Goal: Task Accomplishment & Management: Manage account settings

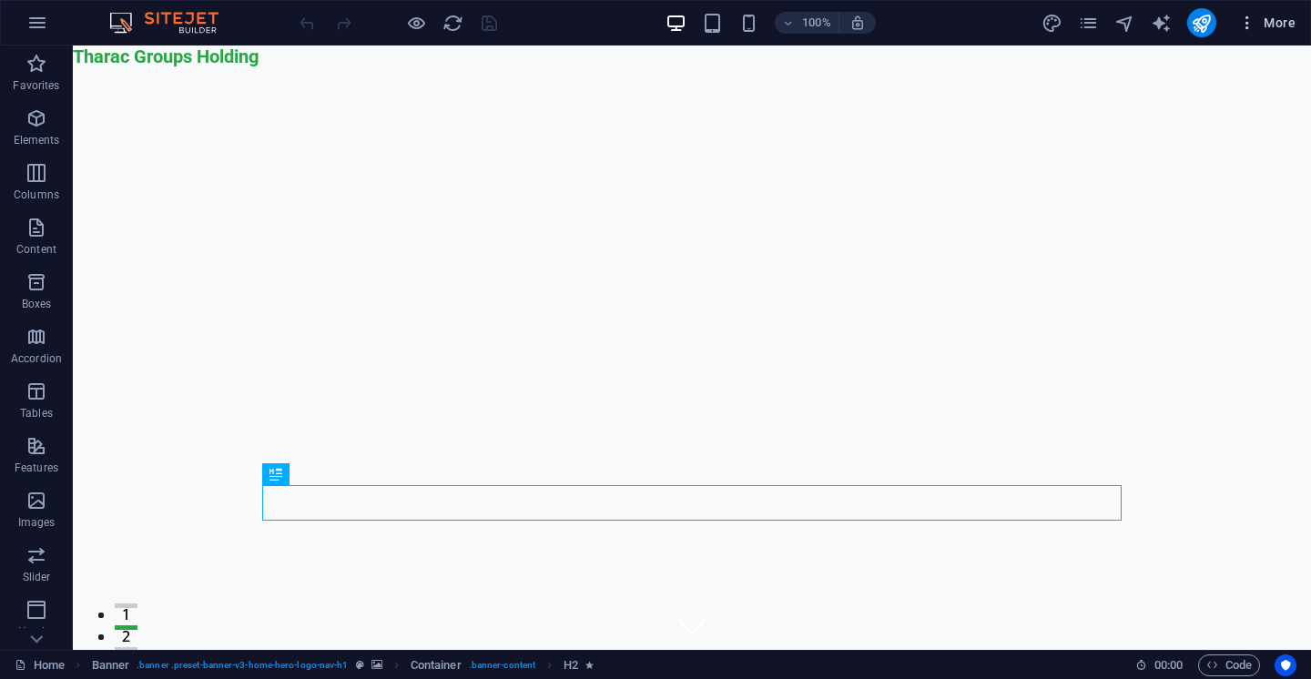
click at [1244, 27] on icon "button" at bounding box center [1247, 23] width 18 height 18
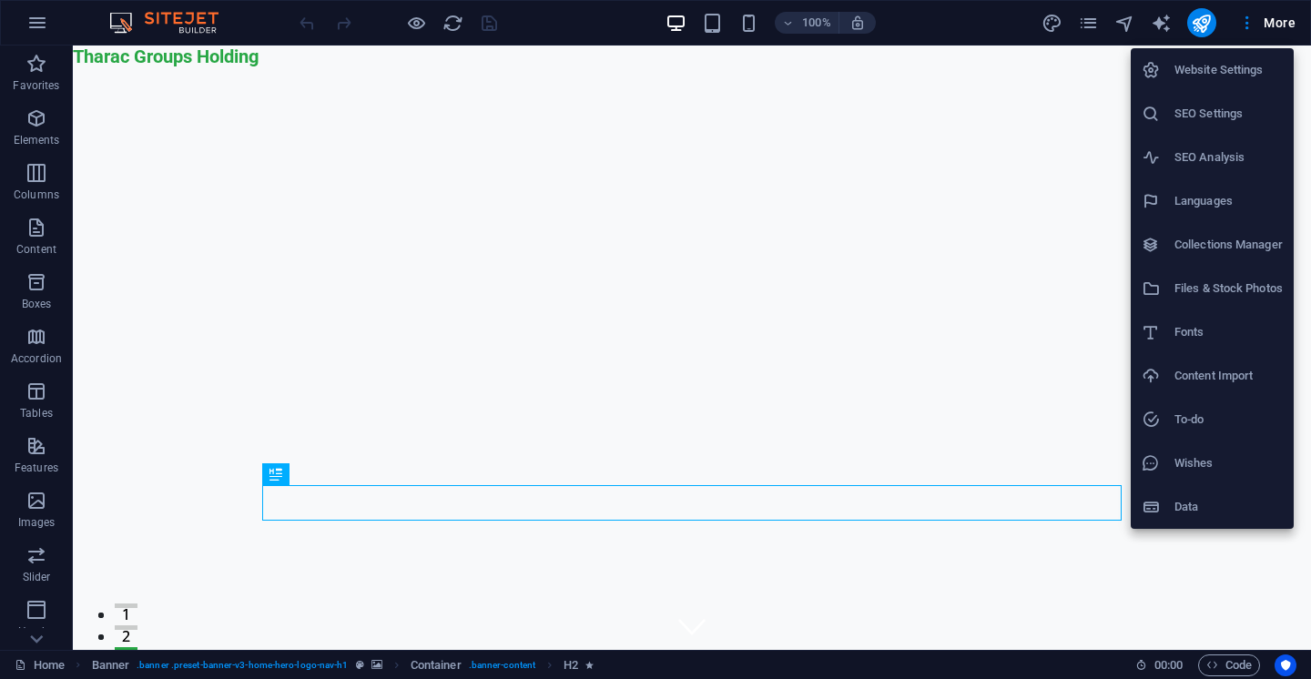
click at [522, 661] on div at bounding box center [655, 339] width 1311 height 679
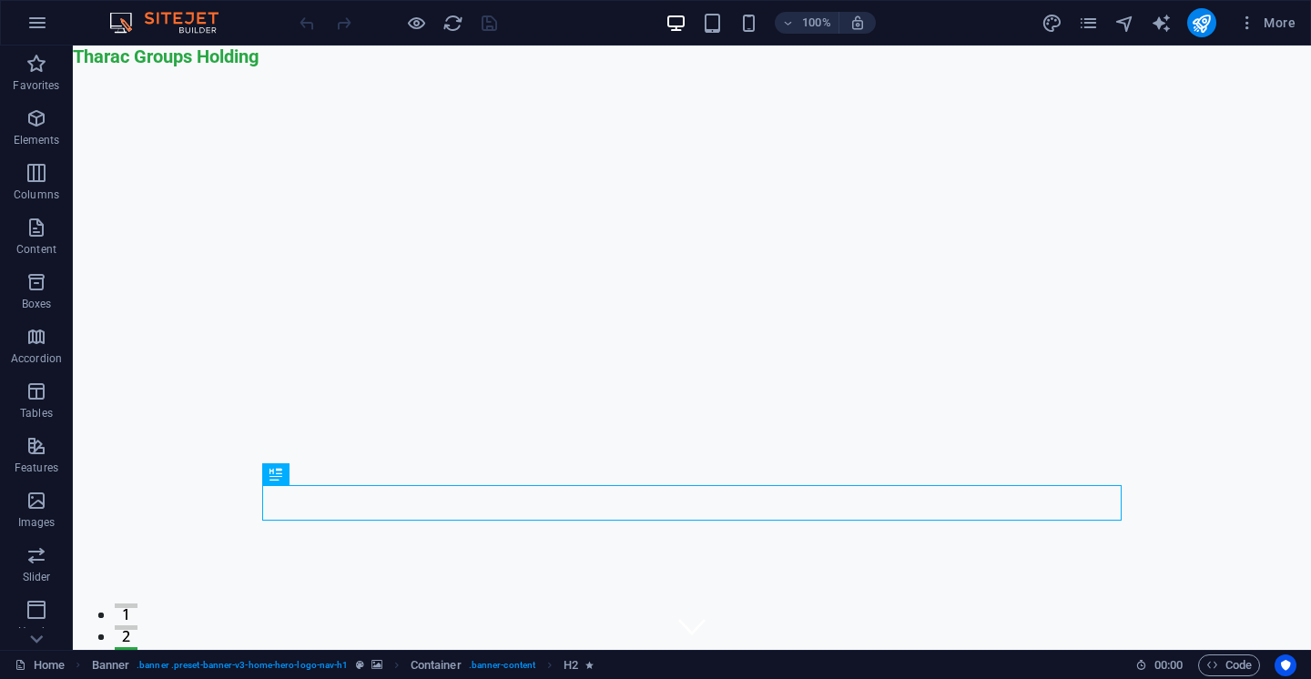
click at [518, 662] on span ". banner-content" at bounding box center [502, 666] width 66 height 22
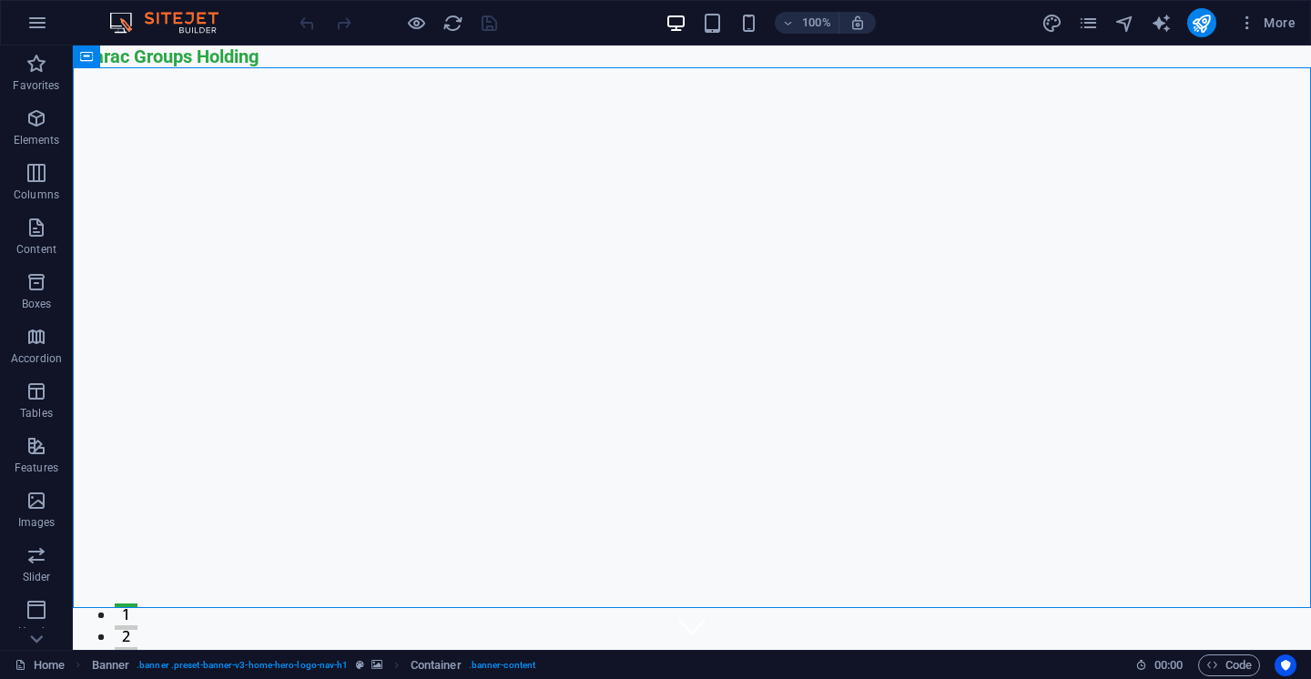
click at [518, 662] on span ". banner-content" at bounding box center [502, 666] width 66 height 22
click at [513, 664] on span ". banner-content" at bounding box center [502, 666] width 66 height 22
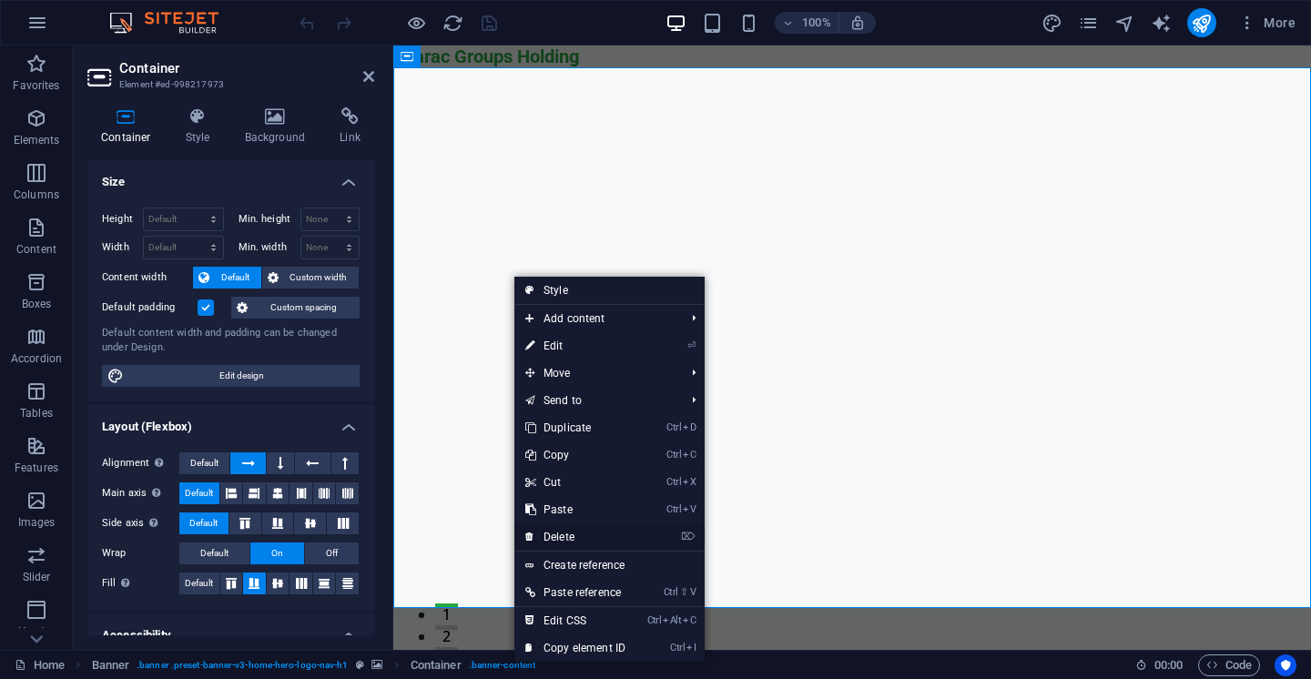
click at [593, 545] on link "⌦ Delete" at bounding box center [575, 537] width 122 height 27
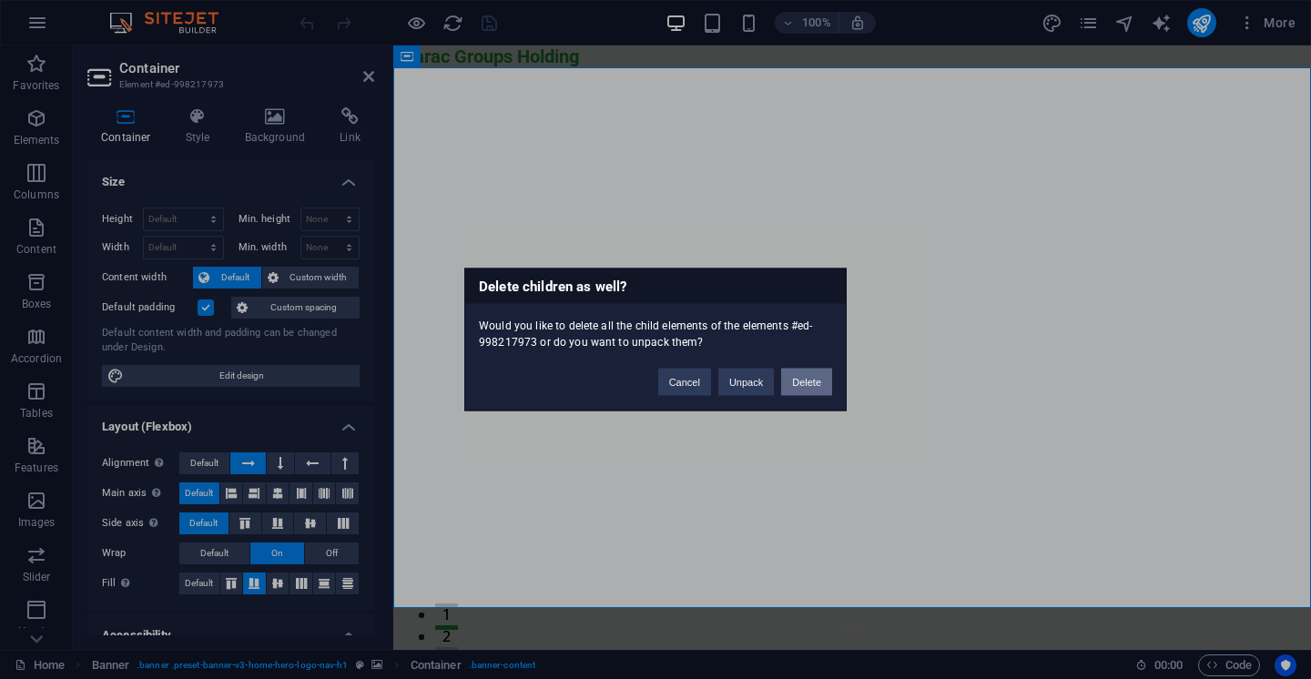
click at [805, 381] on button "Delete" at bounding box center [806, 382] width 51 height 27
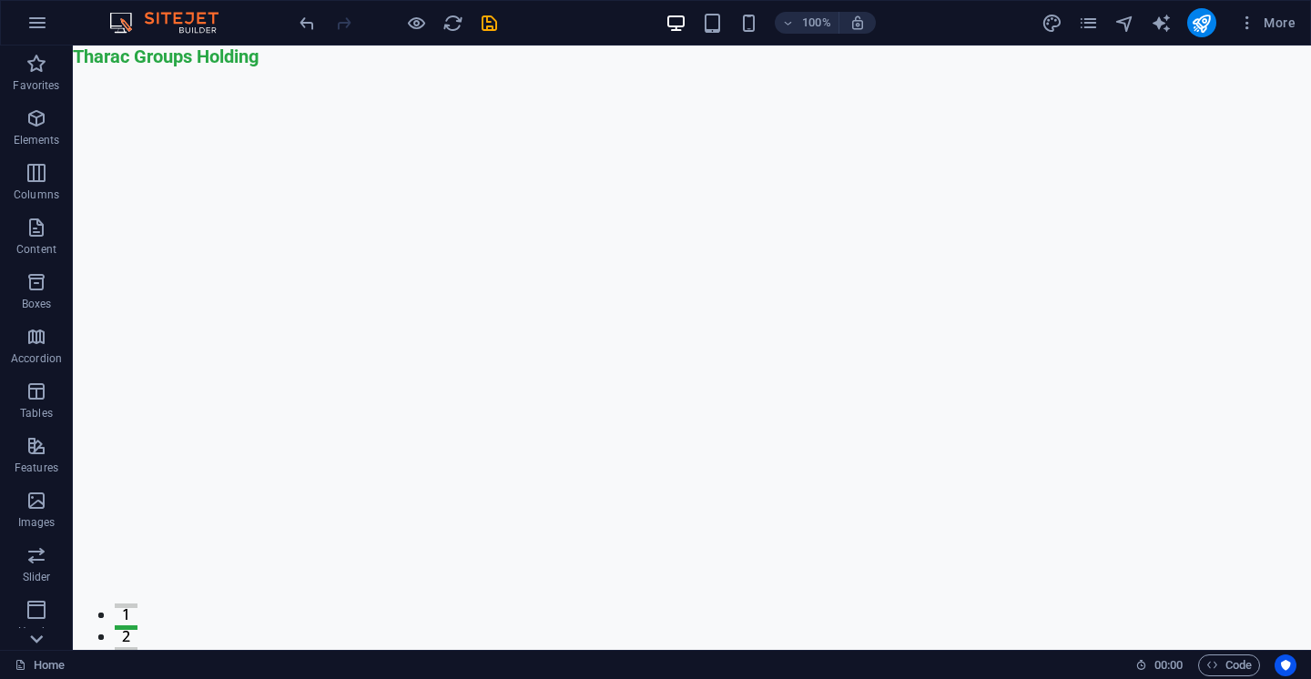
click at [30, 634] on icon at bounding box center [36, 638] width 25 height 25
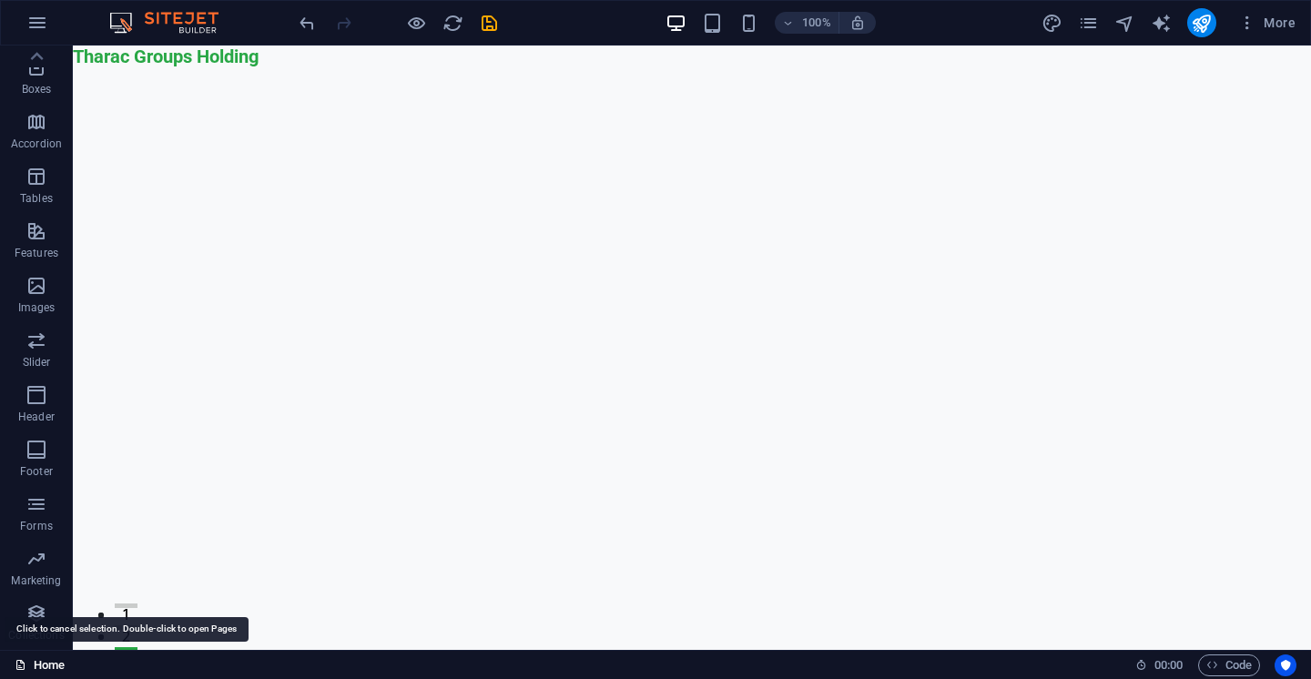
click at [31, 659] on link "Home" at bounding box center [40, 666] width 50 height 22
click at [29, 666] on link "Home" at bounding box center [40, 666] width 50 height 22
click at [56, 26] on button "button" at bounding box center [37, 23] width 44 height 44
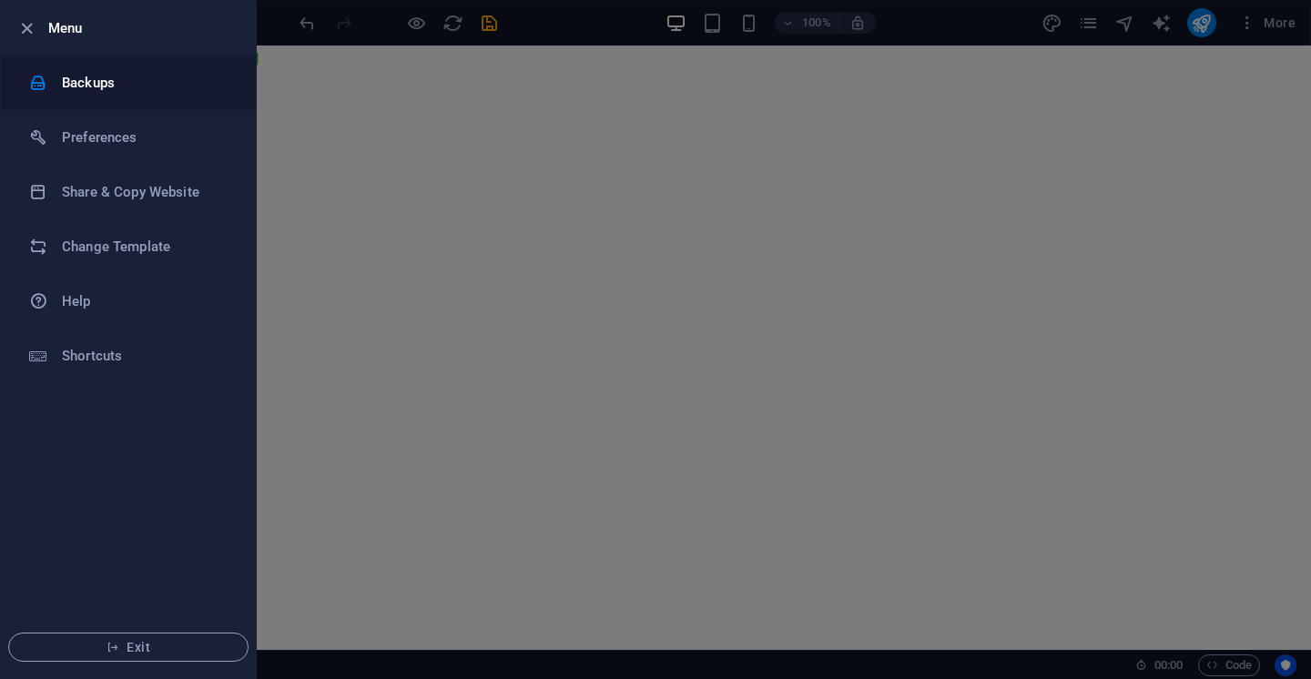
click at [66, 79] on h6 "Backups" at bounding box center [146, 83] width 168 height 22
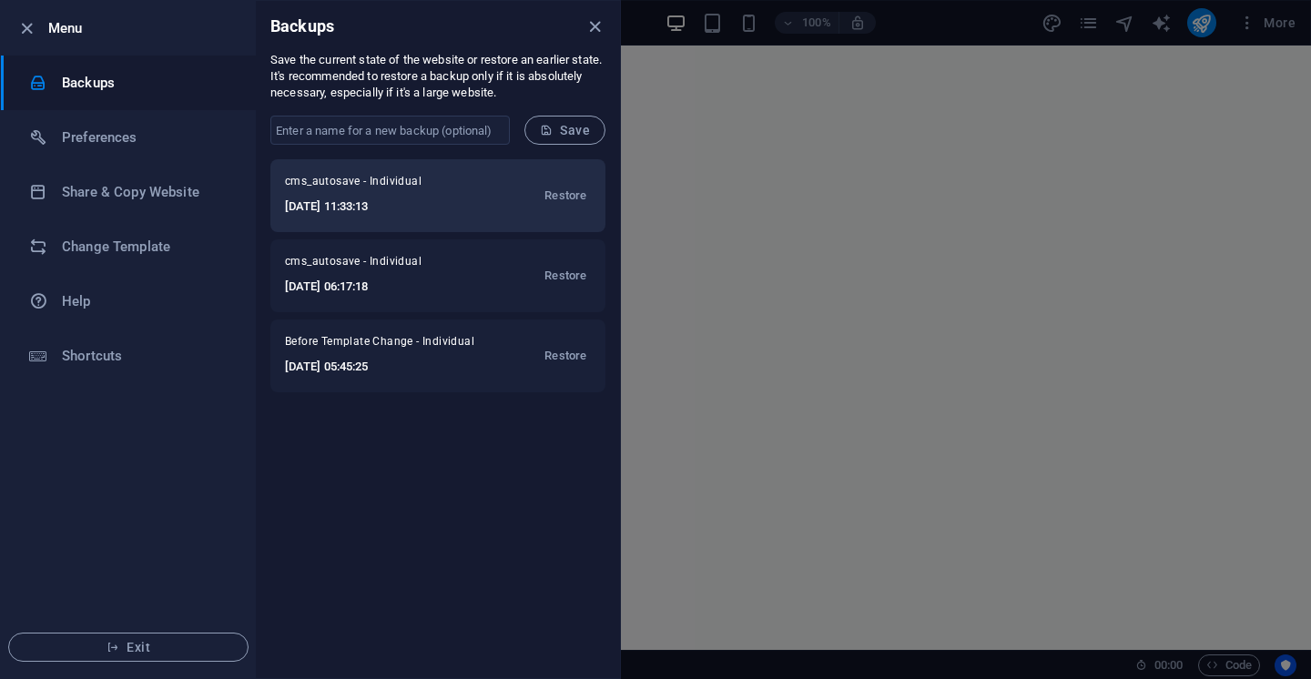
drag, startPoint x: 375, startPoint y: 198, endPoint x: 312, endPoint y: 198, distance: 62.8
click at [464, 200] on div "cms_autosave - Individual [DATE] 11:33:13 Restore" at bounding box center [437, 195] width 335 height 73
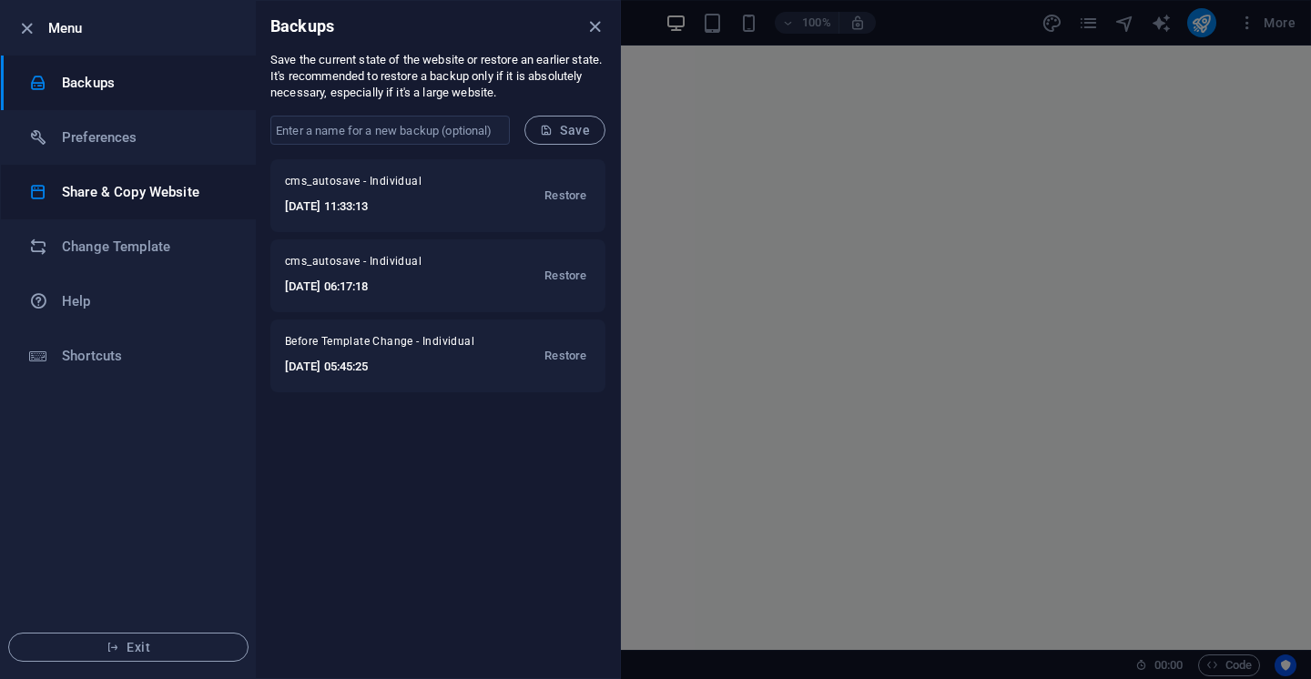
click at [86, 198] on h6 "Share & Copy Website" at bounding box center [146, 192] width 168 height 22
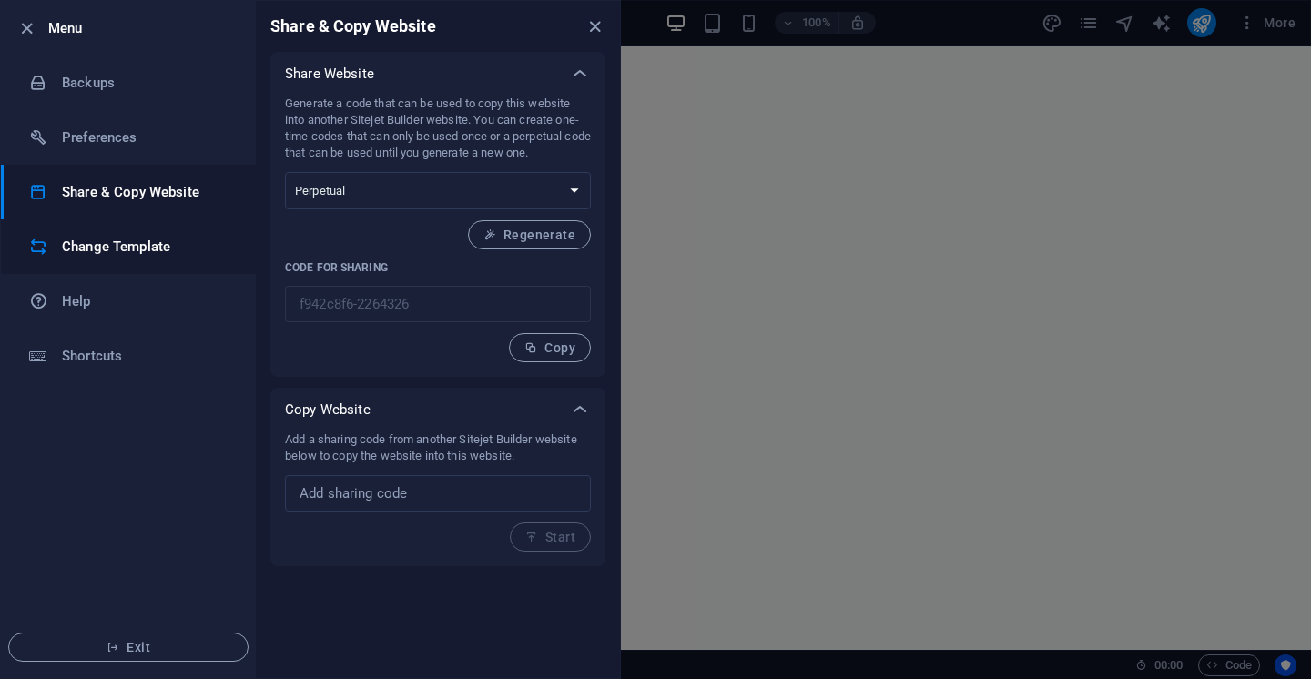
click at [121, 247] on h6 "Change Template" at bounding box center [146, 247] width 168 height 22
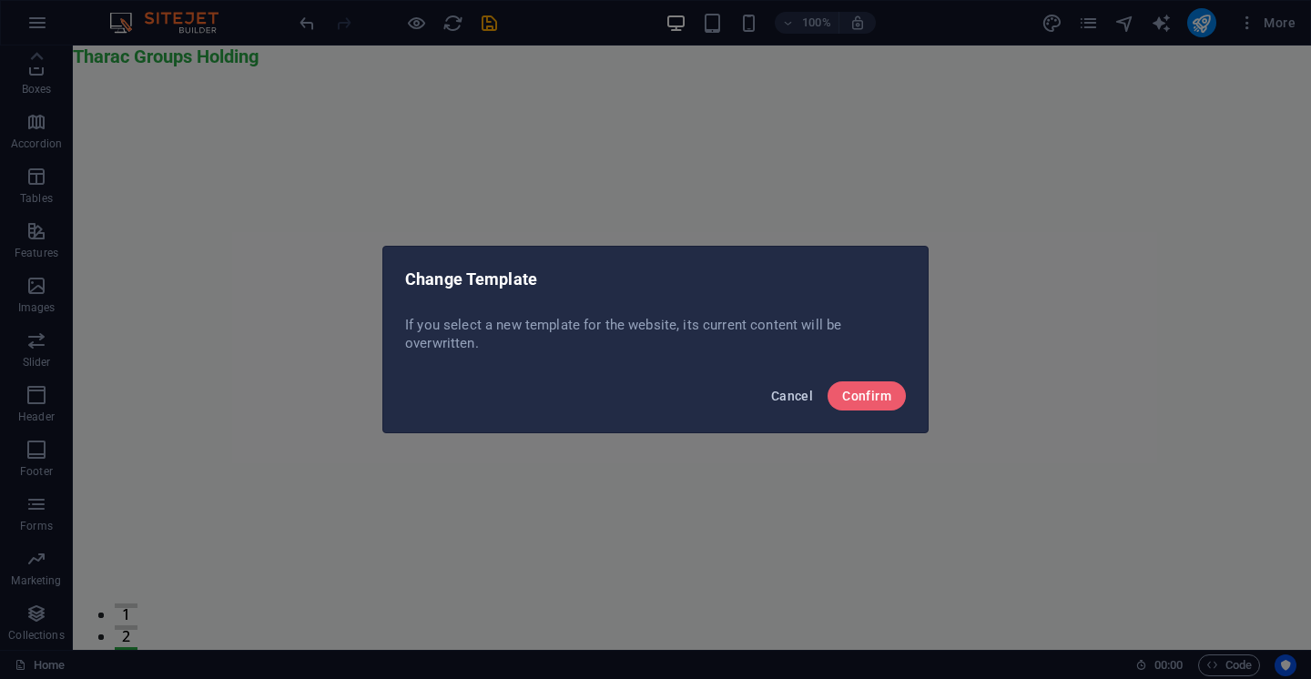
click at [800, 390] on span "Cancel" at bounding box center [792, 396] width 42 height 15
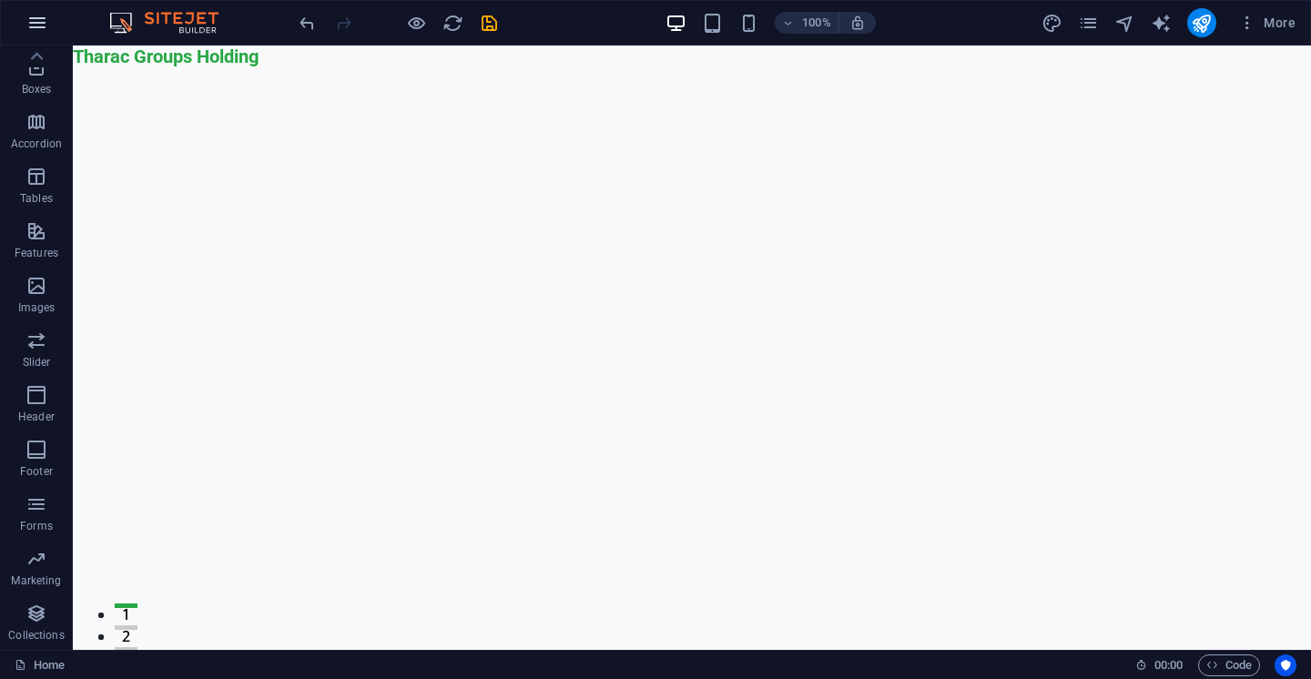
click at [35, 28] on icon "button" at bounding box center [37, 23] width 22 height 22
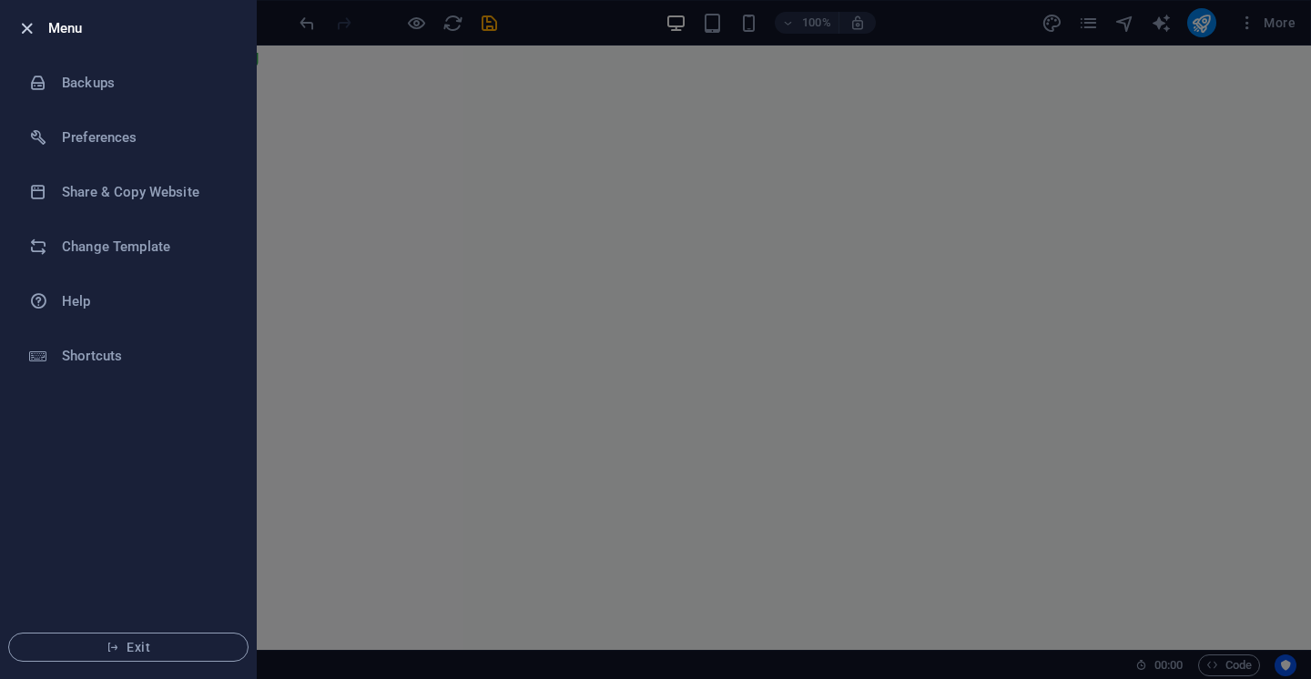
click at [26, 28] on icon "button" at bounding box center [26, 28] width 21 height 21
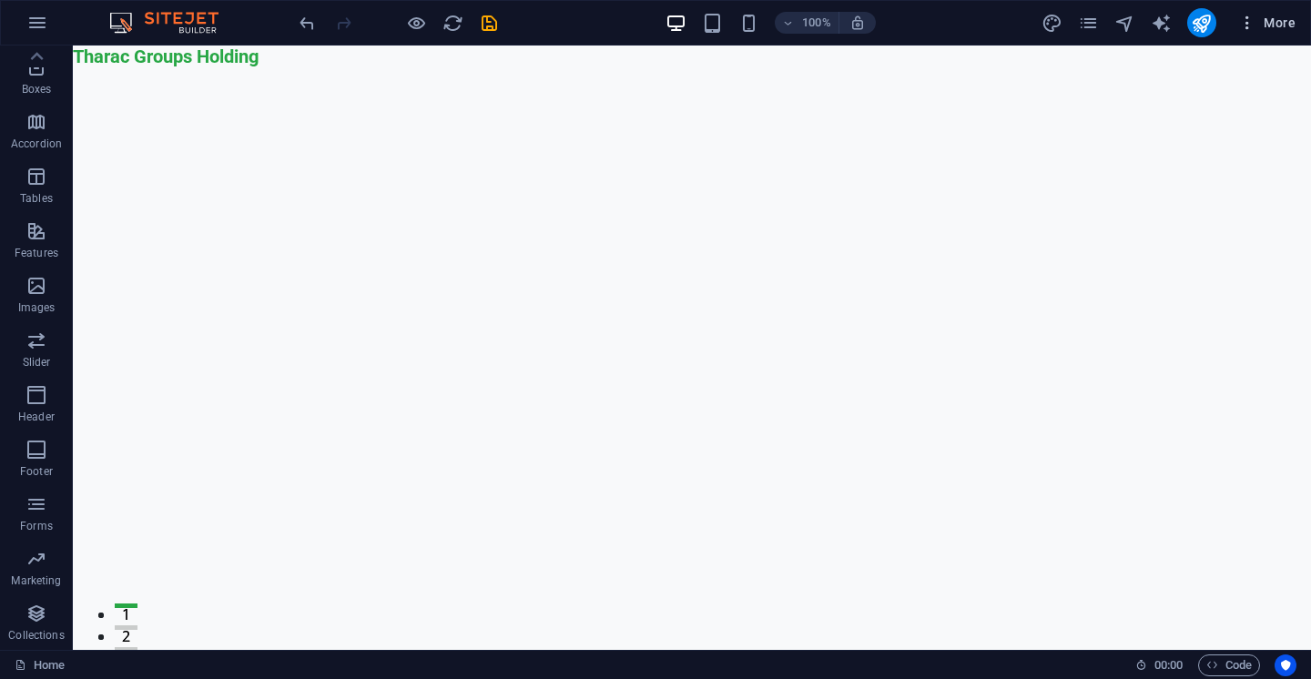
click at [1245, 25] on icon "button" at bounding box center [1247, 23] width 18 height 18
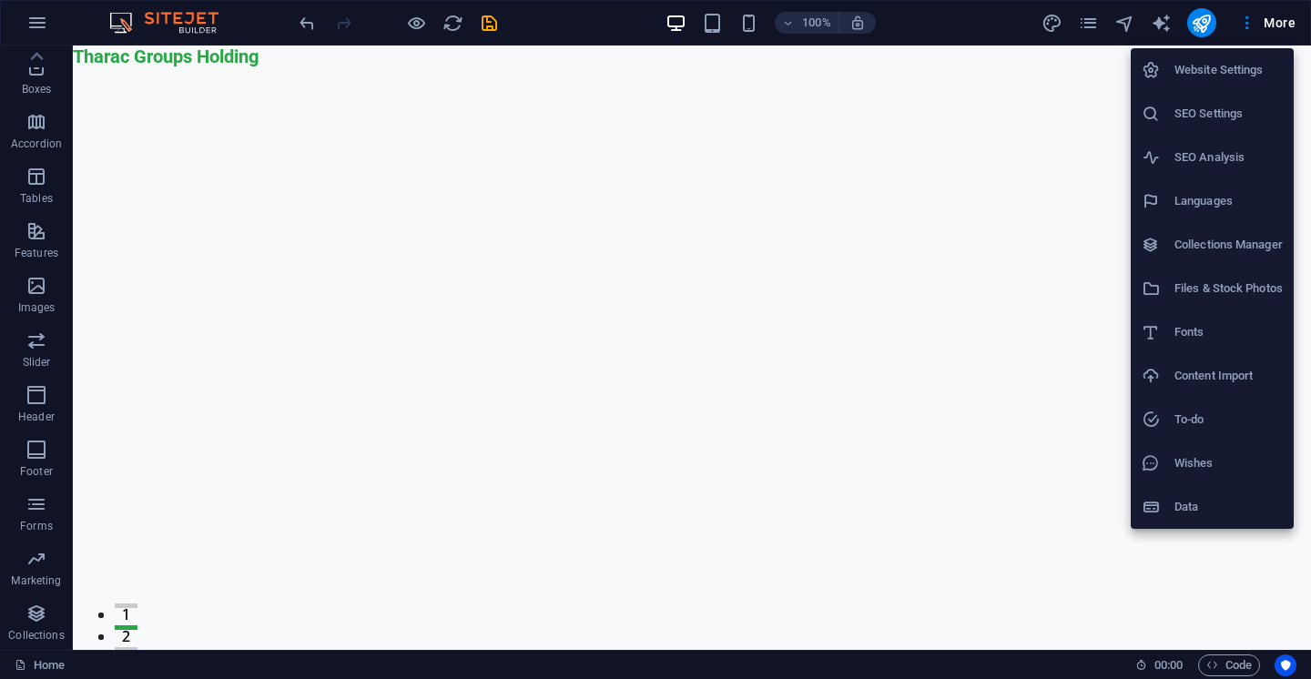
click at [479, 27] on div at bounding box center [655, 339] width 1311 height 679
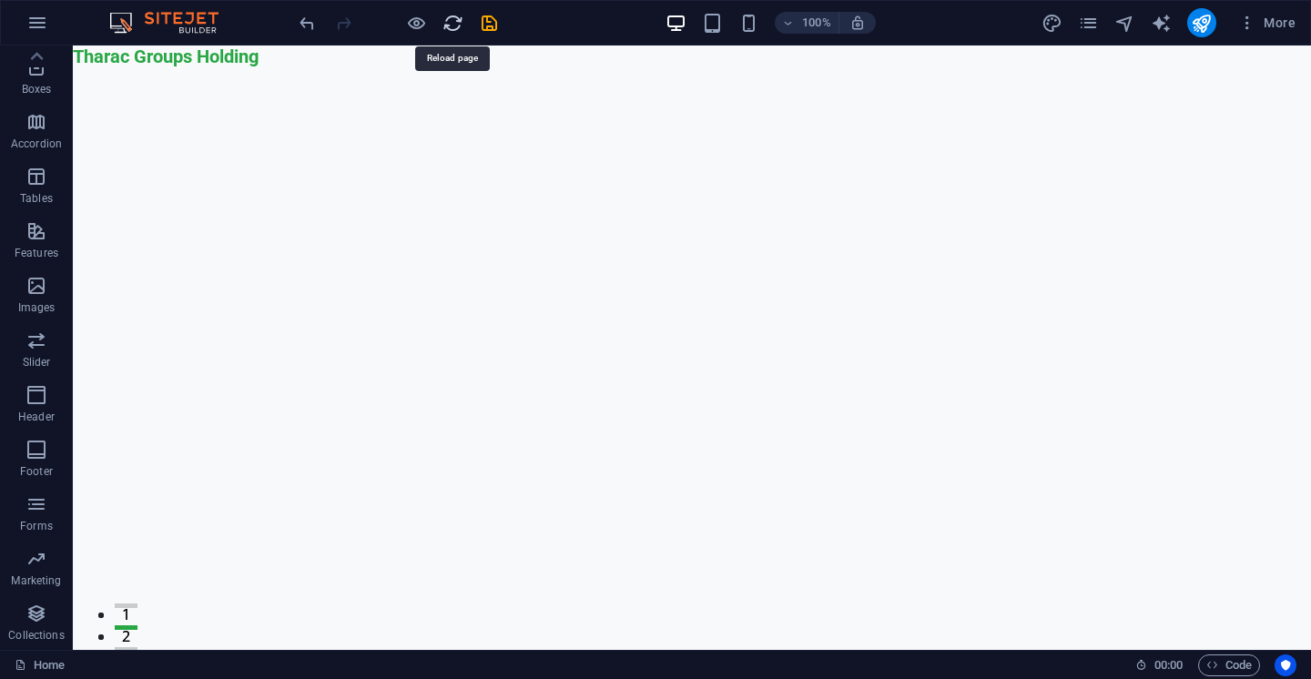
click at [458, 14] on icon "reload" at bounding box center [452, 23] width 21 height 21
click at [427, 21] on div at bounding box center [398, 22] width 204 height 29
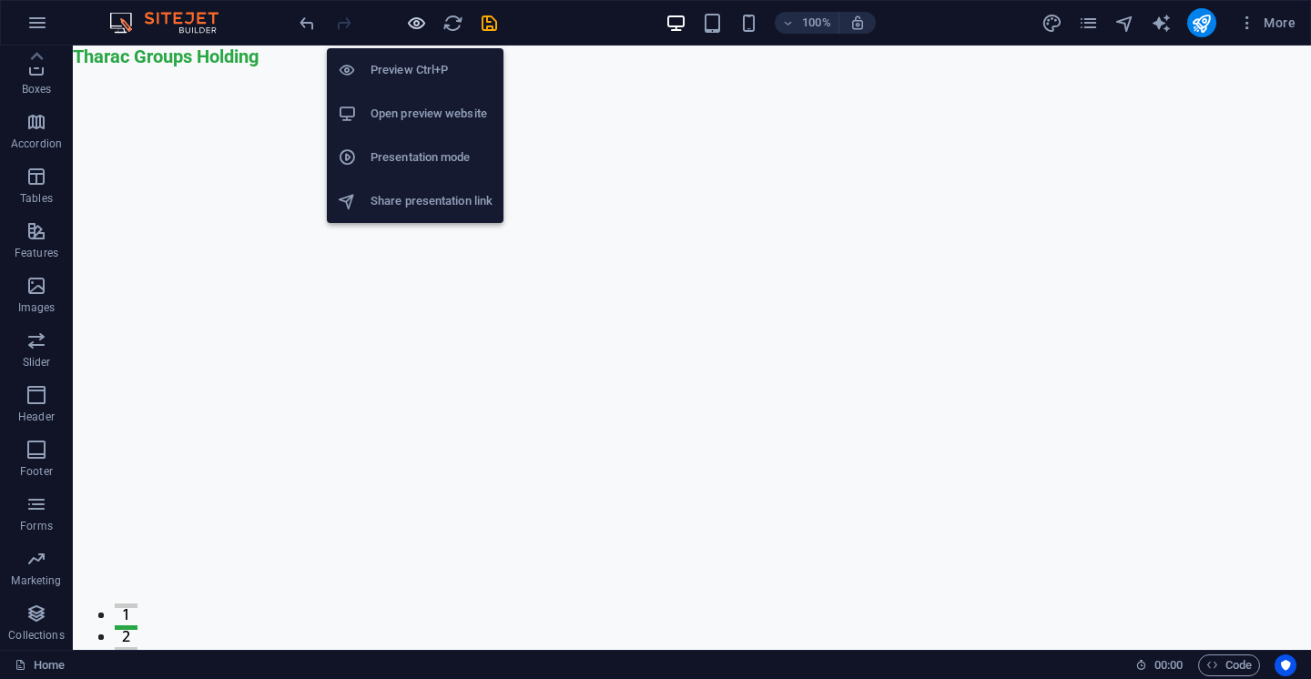
click at [418, 21] on icon "button" at bounding box center [416, 23] width 21 height 21
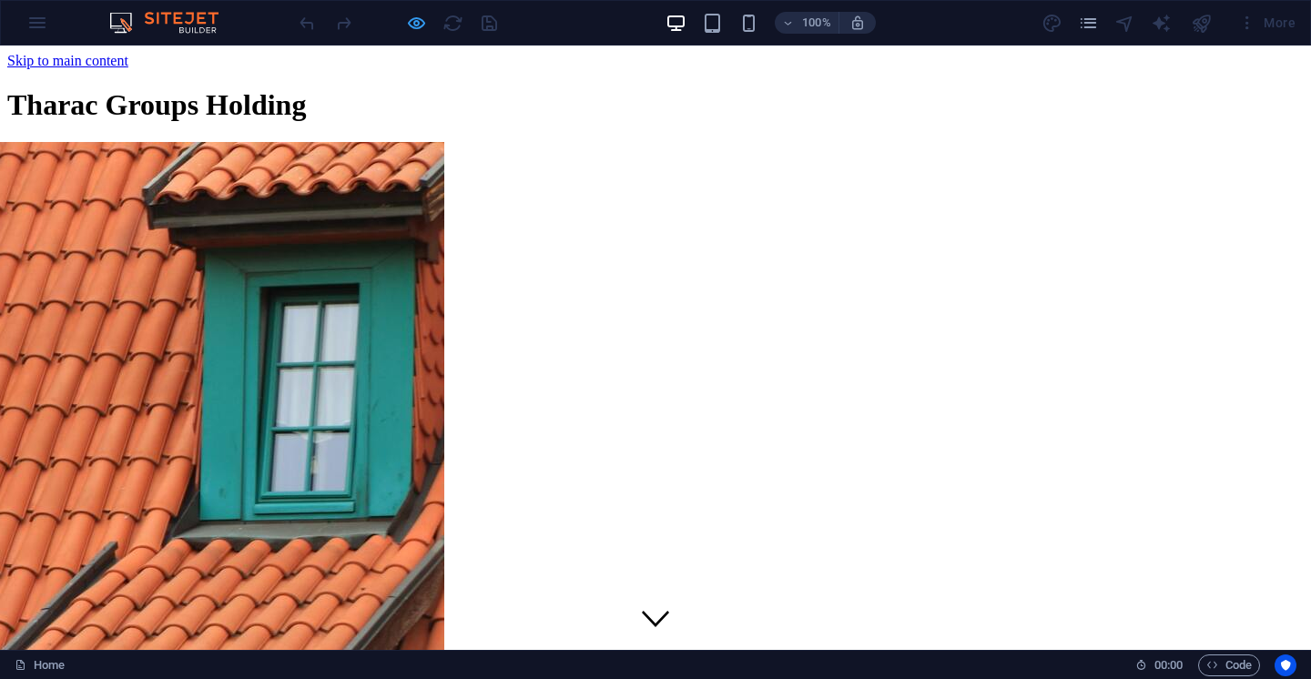
scroll to position [0, 0]
drag, startPoint x: 413, startPoint y: 69, endPoint x: 727, endPoint y: 47, distance: 314.9
click at [1089, 14] on icon "pages" at bounding box center [1088, 23] width 21 height 21
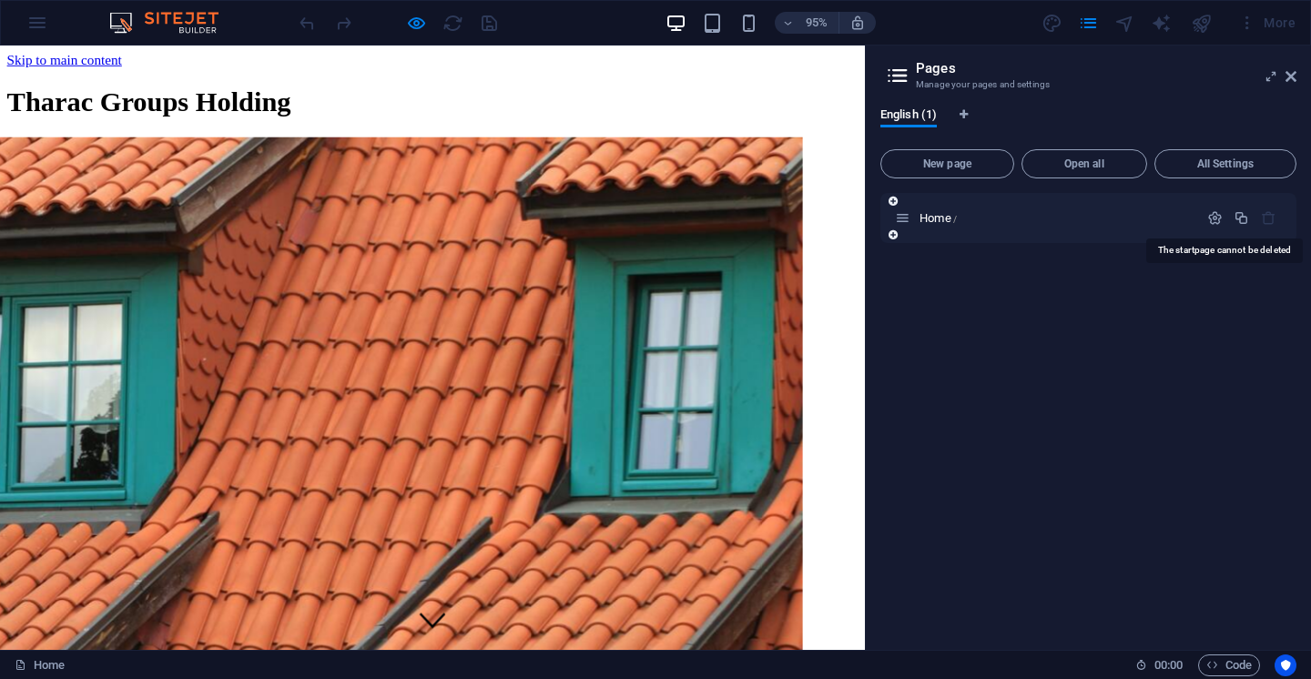
click at [1265, 219] on icon "button" at bounding box center [1268, 217] width 15 height 15
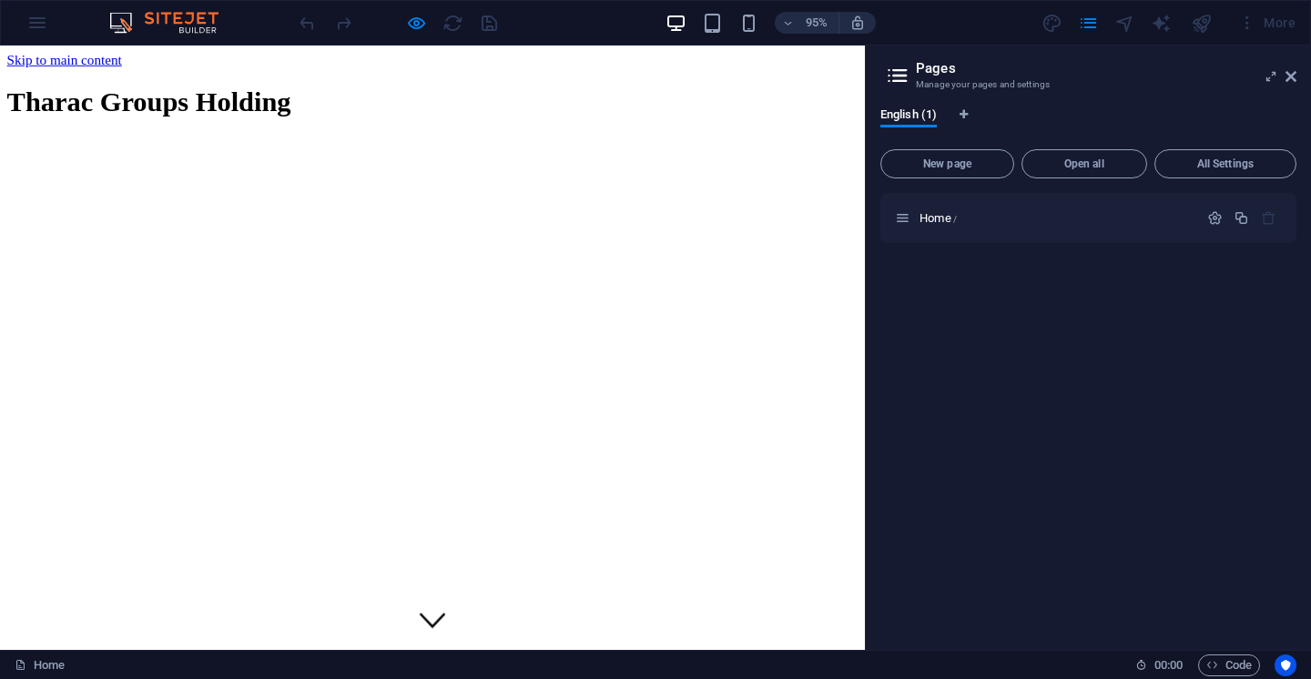
click at [905, 78] on icon at bounding box center [897, 75] width 27 height 25
click at [1117, 162] on span "Open all" at bounding box center [1084, 163] width 109 height 11
click at [1123, 169] on button "Open all" at bounding box center [1085, 163] width 126 height 29
click at [1123, 199] on div "Home /" at bounding box center [1088, 218] width 416 height 50
drag, startPoint x: 893, startPoint y: 233, endPoint x: 896, endPoint y: 199, distance: 33.8
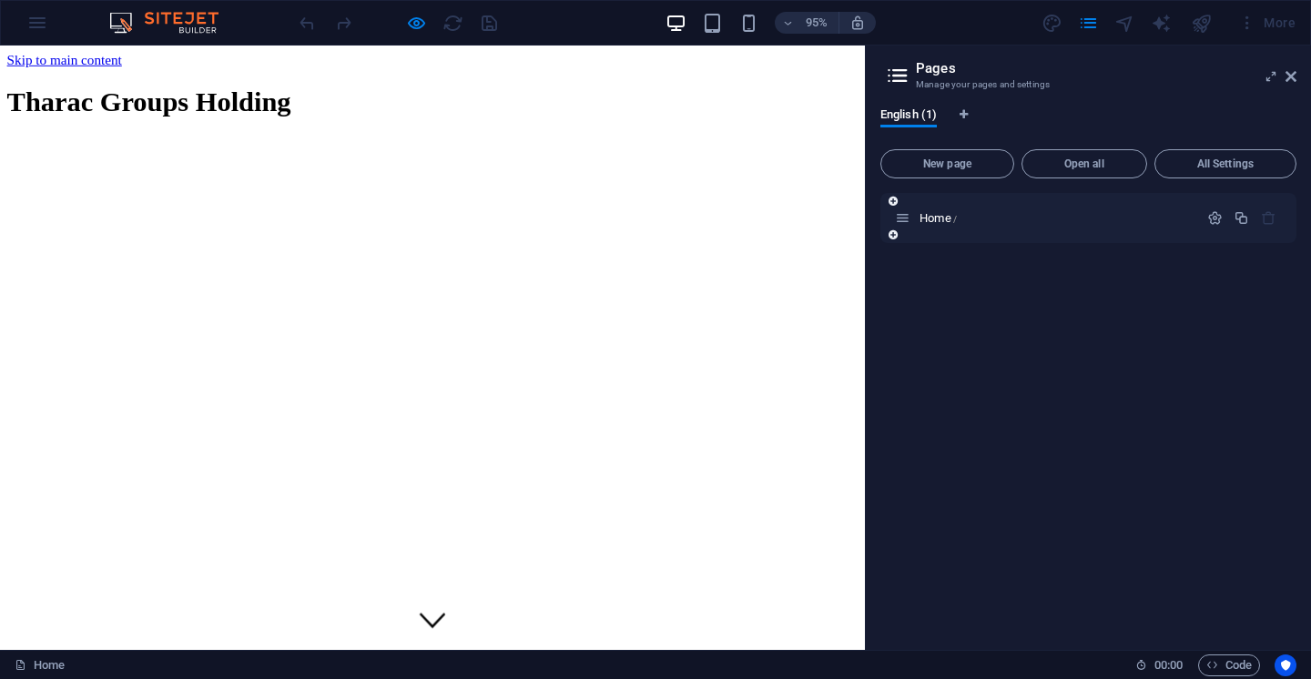
click at [909, 213] on icon at bounding box center [902, 217] width 15 height 15
click at [940, 213] on span "Home /" at bounding box center [938, 218] width 37 height 14
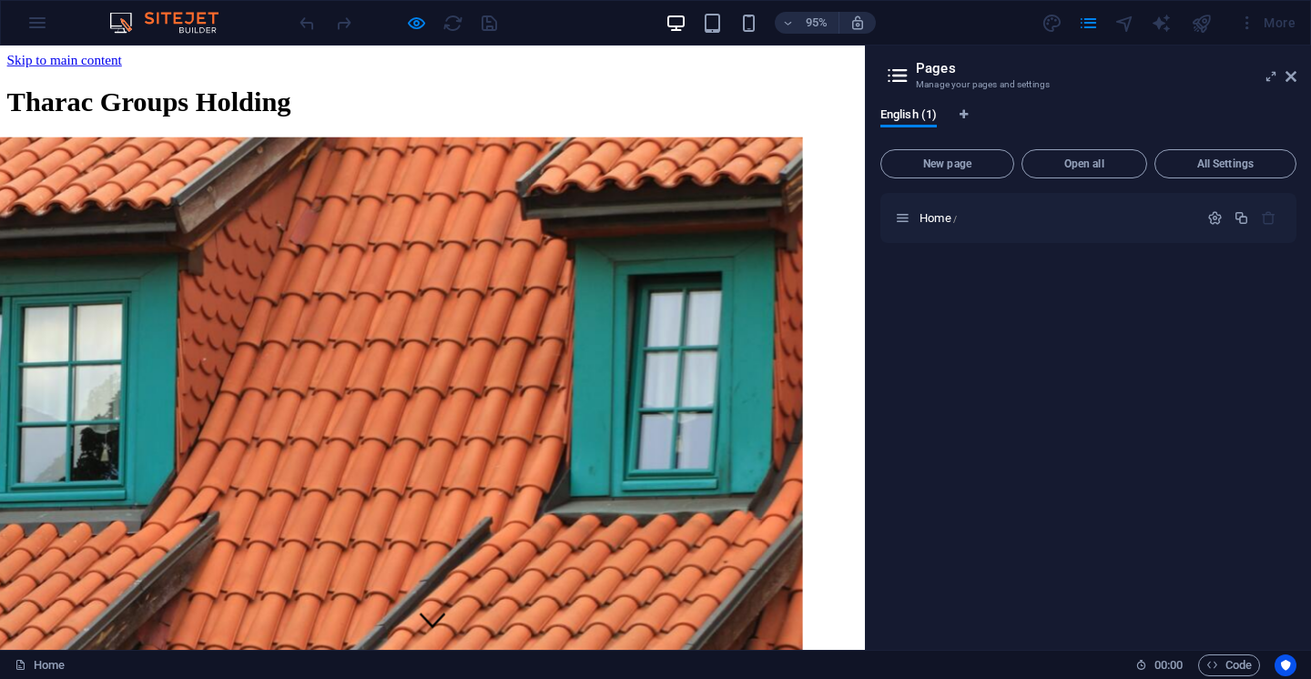
drag, startPoint x: 940, startPoint y: 213, endPoint x: 1199, endPoint y: 274, distance: 266.6
click at [1213, 212] on icon "button" at bounding box center [1214, 217] width 15 height 15
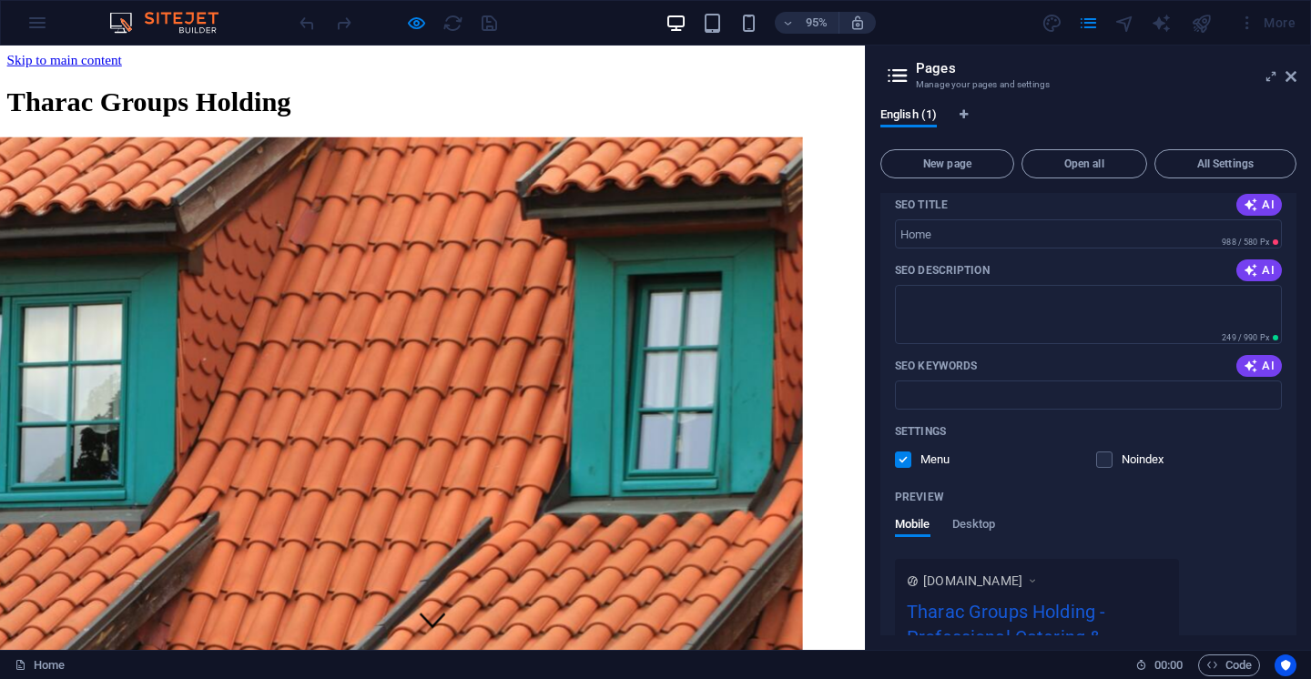
scroll to position [370, 0]
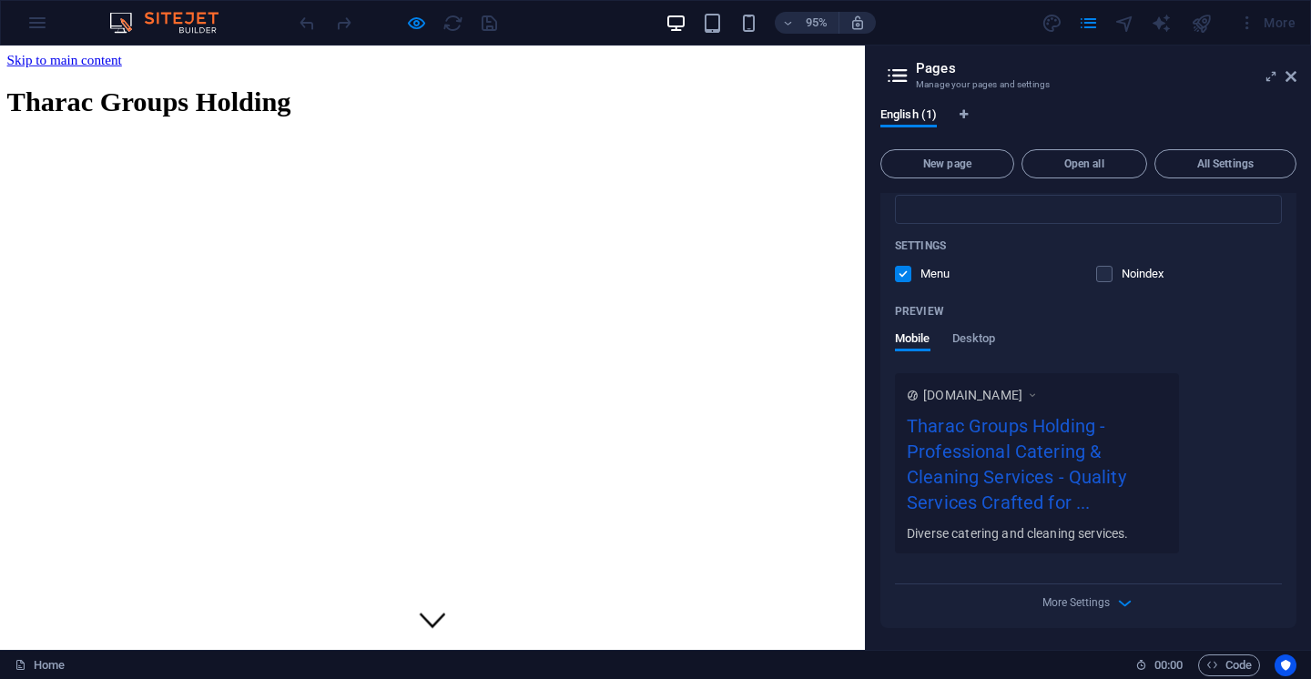
click at [1122, 590] on div "More Settings" at bounding box center [1088, 599] width 387 height 29
click at [1122, 600] on icon "button" at bounding box center [1124, 603] width 21 height 21
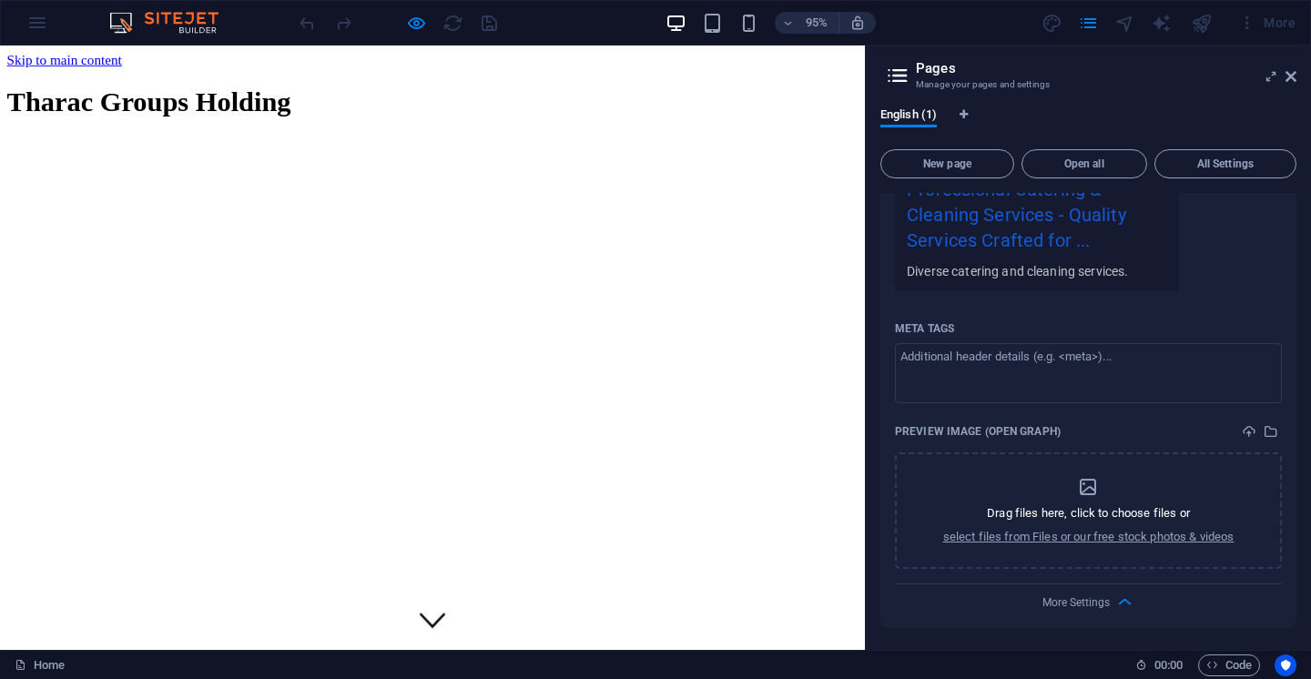
scroll to position [0, 0]
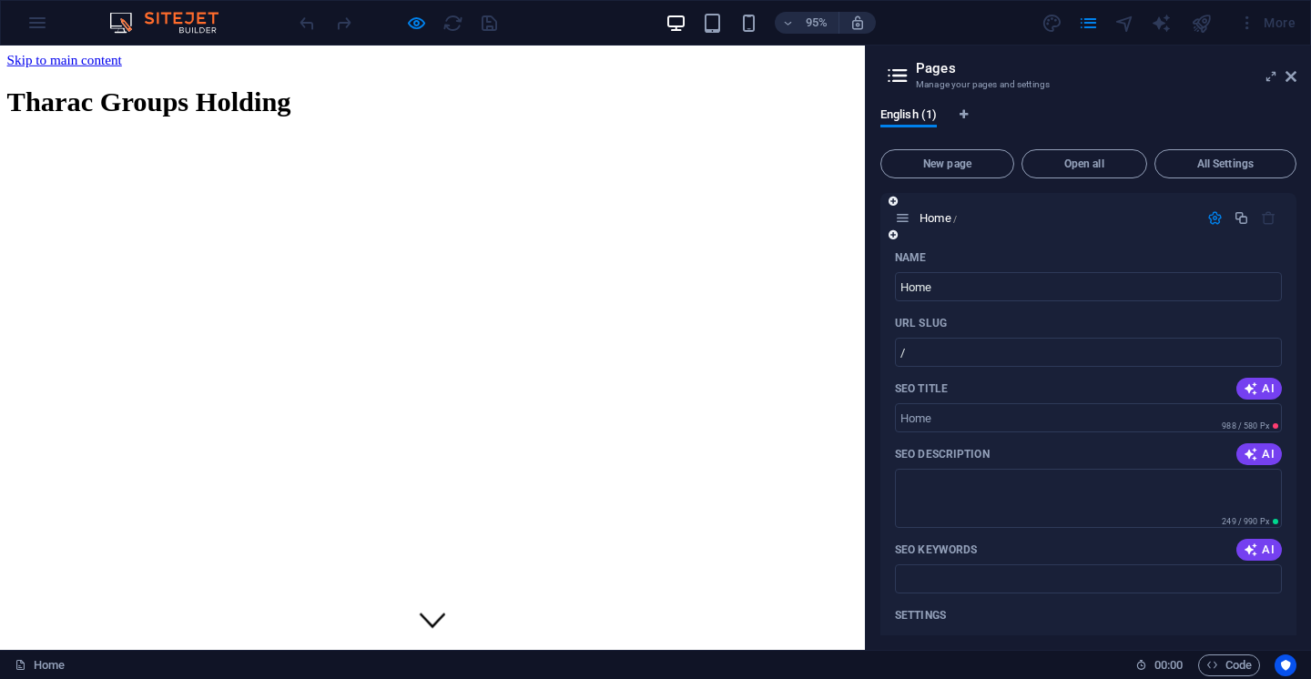
click at [1264, 215] on icon "button" at bounding box center [1268, 217] width 15 height 15
click at [1236, 214] on icon "button" at bounding box center [1241, 217] width 15 height 15
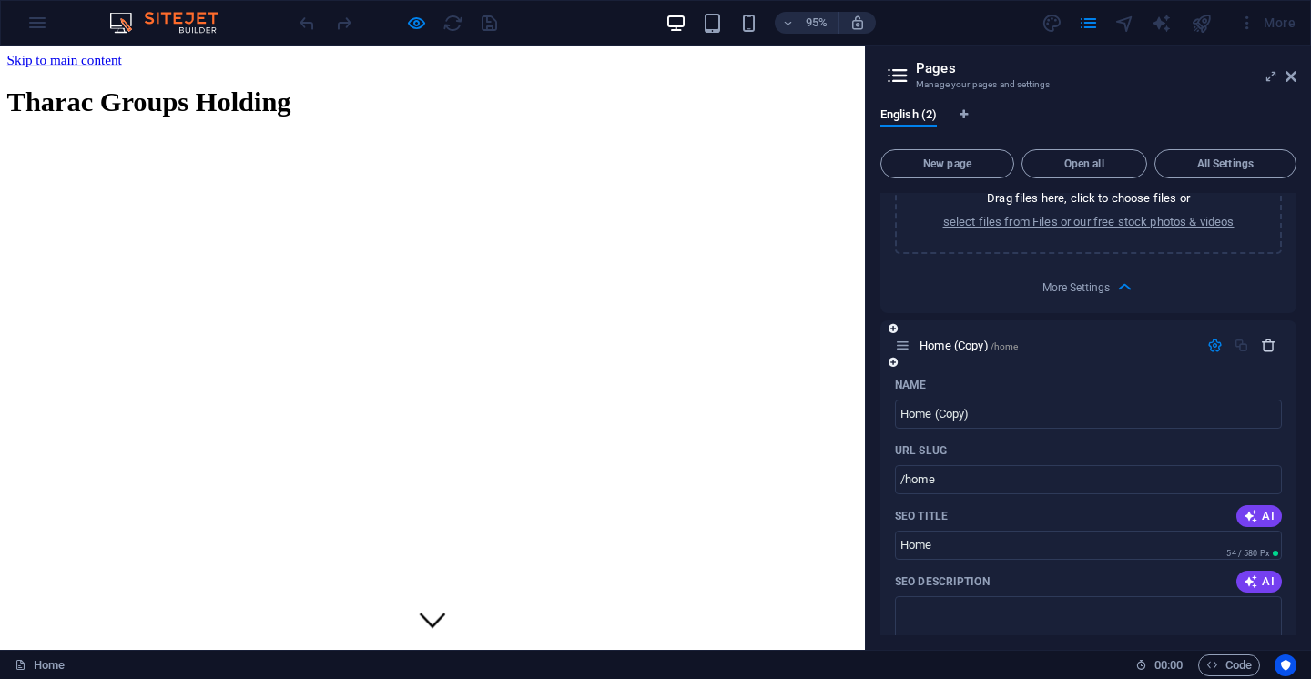
click at [1268, 350] on icon "button" at bounding box center [1268, 345] width 15 height 15
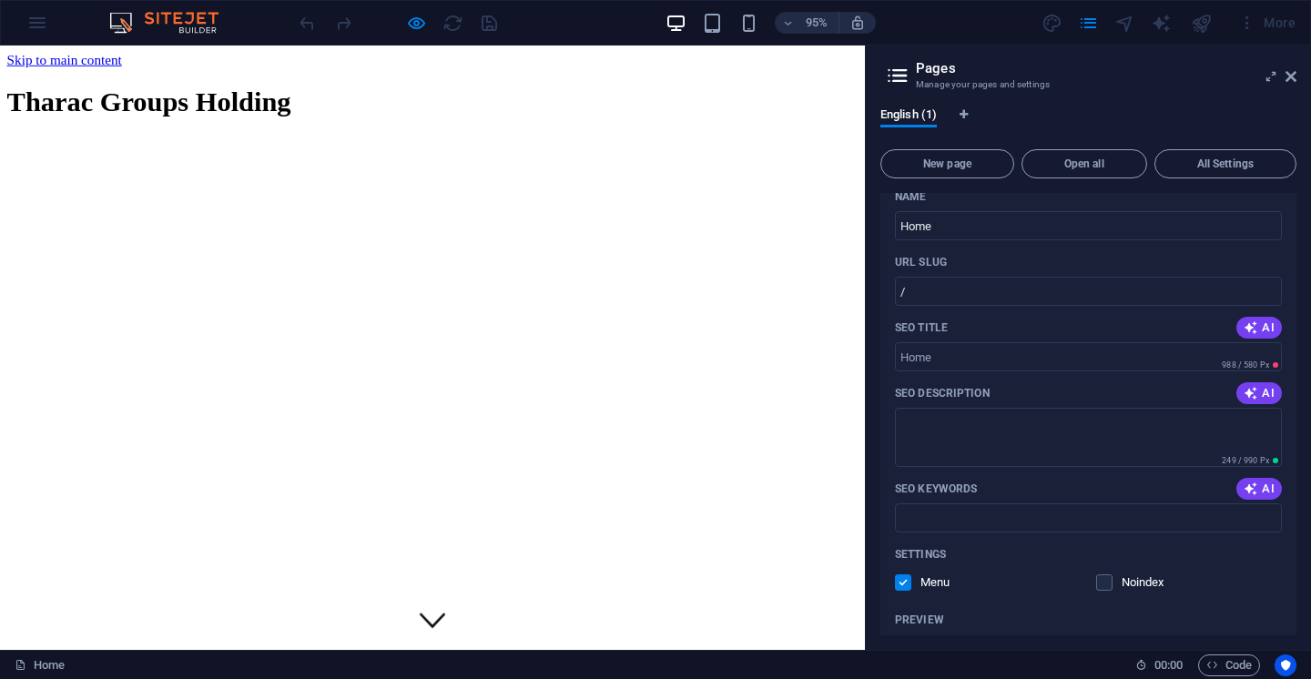
scroll to position [0, 0]
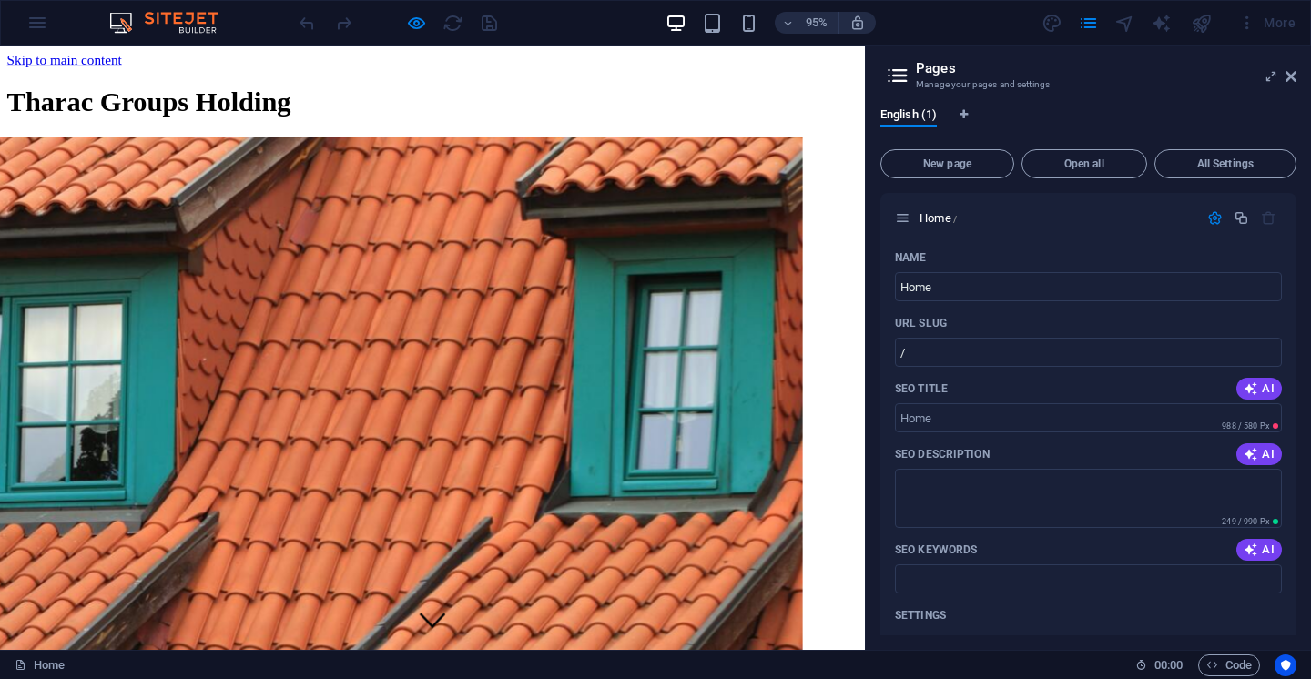
click at [1298, 71] on aside "Pages Manage your pages and settings English (1) New page Open all All Settings…" at bounding box center [1088, 348] width 446 height 605
click at [1286, 86] on header "Pages Manage your pages and settings" at bounding box center [1090, 69] width 412 height 47
click at [1287, 76] on icon at bounding box center [1291, 76] width 11 height 15
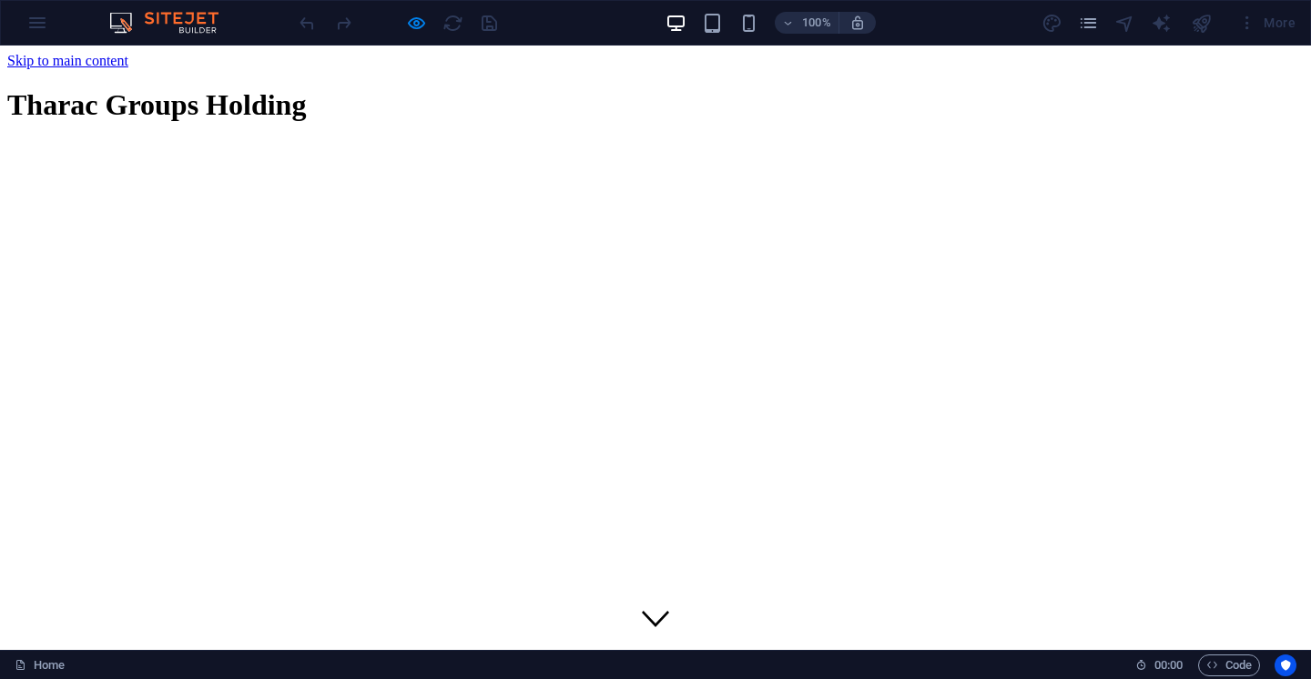
click at [33, 19] on div "100% More" at bounding box center [655, 23] width 1309 height 44
click at [123, 18] on img at bounding box center [173, 23] width 137 height 22
drag, startPoint x: 481, startPoint y: 206, endPoint x: 651, endPoint y: 574, distance: 405.3
drag, startPoint x: 651, startPoint y: 572, endPoint x: 489, endPoint y: 168, distance: 435.5
drag, startPoint x: 489, startPoint y: 168, endPoint x: 218, endPoint y: 117, distance: 275.9
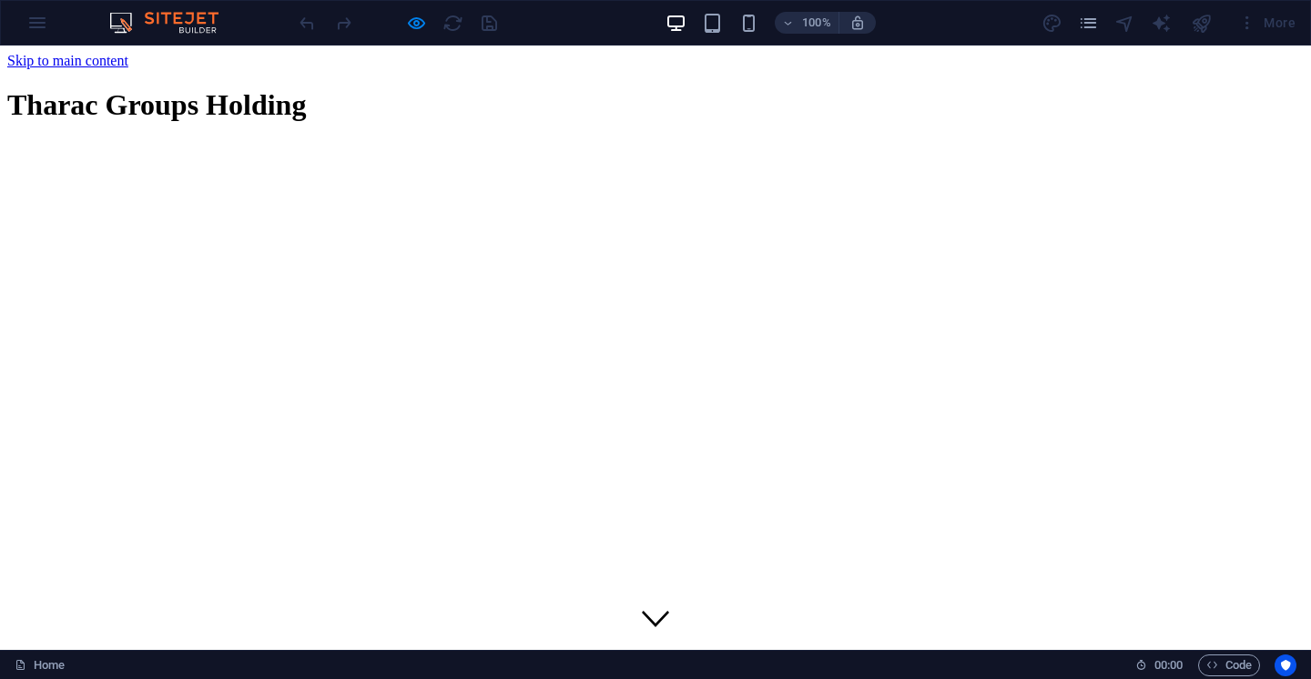
drag, startPoint x: 133, startPoint y: 19, endPoint x: 112, endPoint y: 22, distance: 21.1
click at [115, 23] on img at bounding box center [173, 23] width 137 height 22
click at [116, 23] on img at bounding box center [173, 23] width 137 height 22
